Goal: Task Accomplishment & Management: Manage account settings

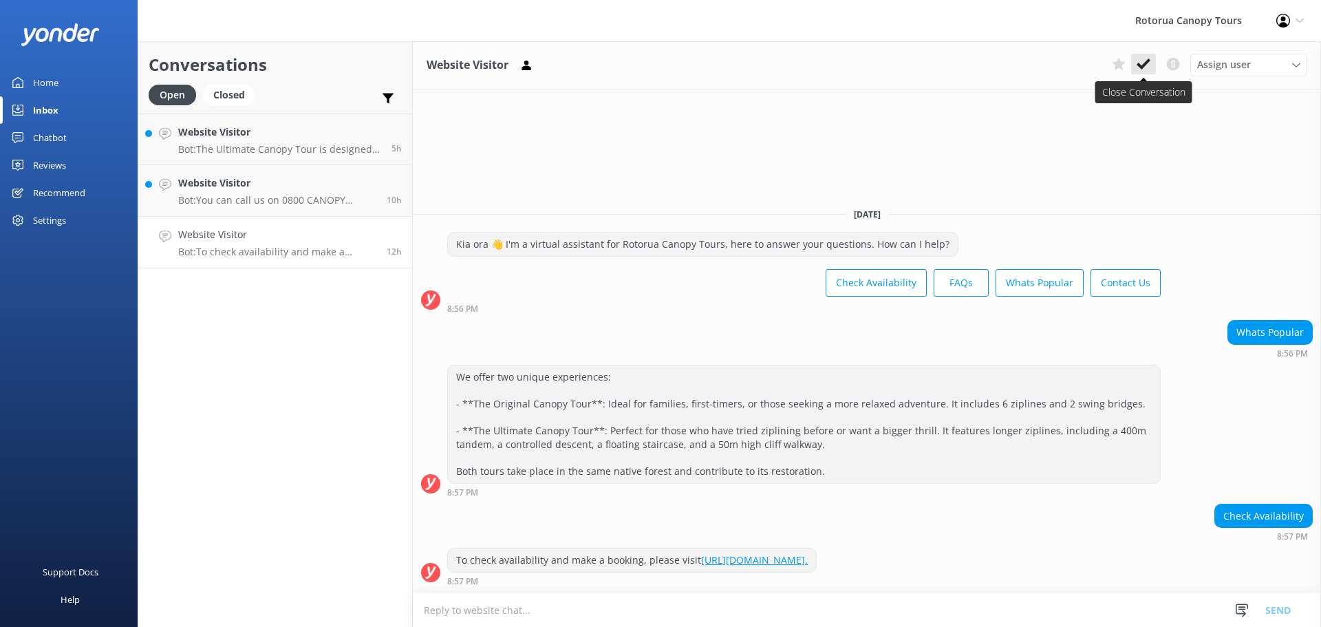
click at [1137, 70] on icon at bounding box center [1144, 64] width 14 height 14
click at [305, 202] on p "Bot: You can call us on 0800 CANOPY (226679) Toll free (within [GEOGRAPHIC_DATA…" at bounding box center [277, 200] width 198 height 12
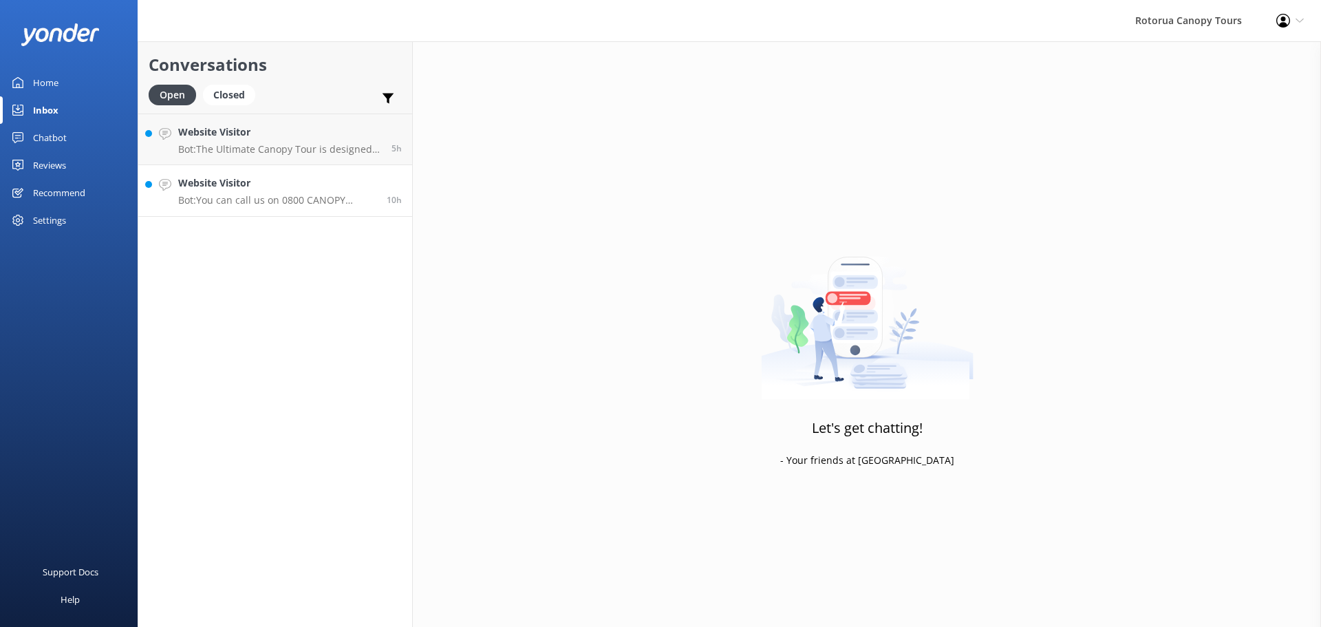
click at [307, 205] on p "Bot: You can call us on 0800 CANOPY (226679) Toll free (within [GEOGRAPHIC_DATA…" at bounding box center [277, 200] width 198 height 12
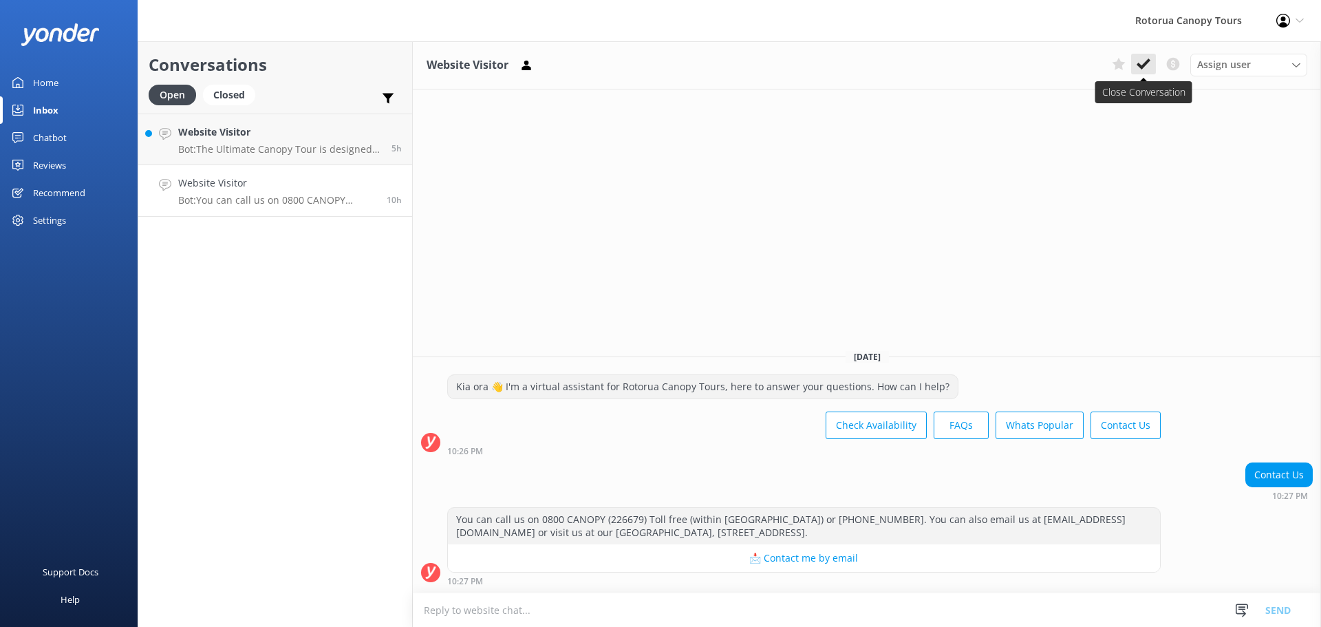
click at [1146, 63] on use at bounding box center [1144, 63] width 14 height 11
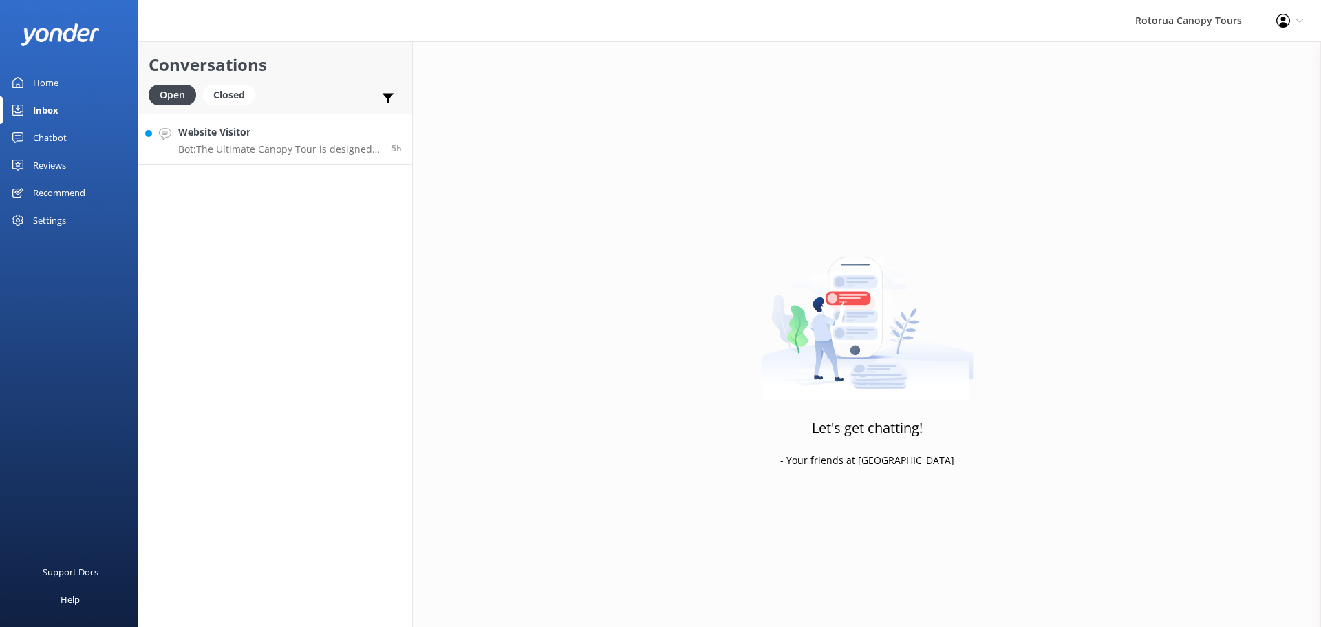
click at [257, 145] on p "Bot: The Ultimate Canopy Tour is designed to be inclusive for almost everyone. …" at bounding box center [279, 149] width 203 height 12
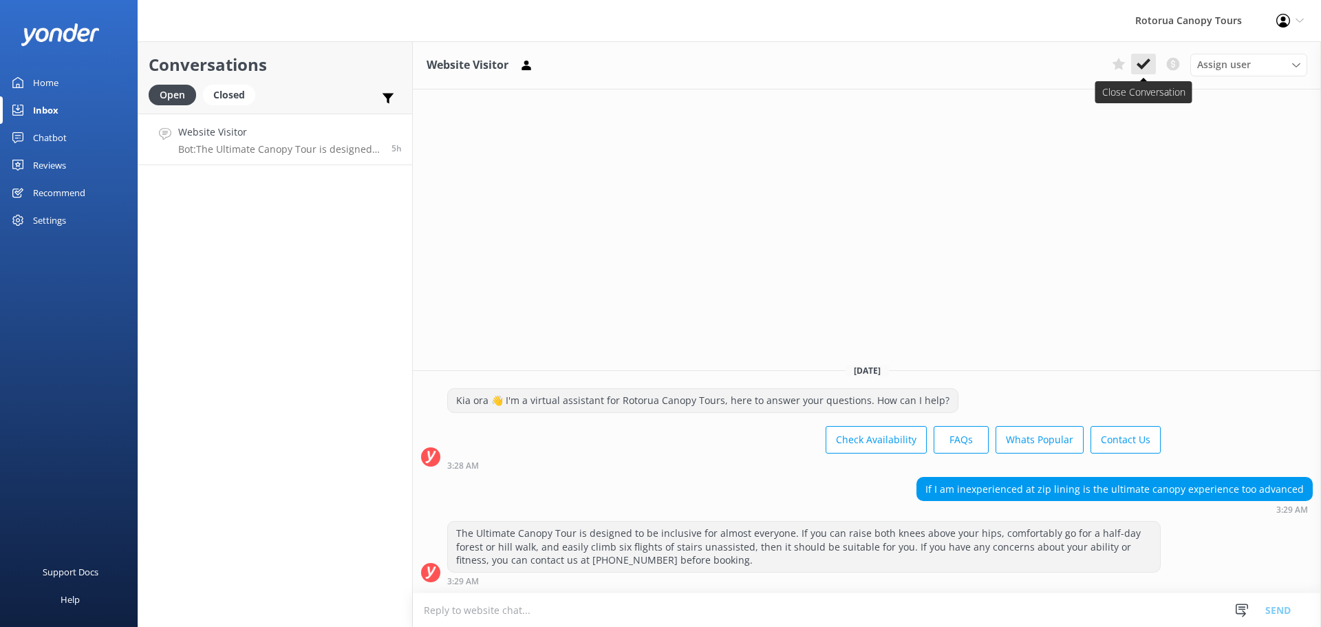
click at [1143, 68] on icon at bounding box center [1144, 64] width 14 height 14
